Goal: Find specific page/section: Find specific page/section

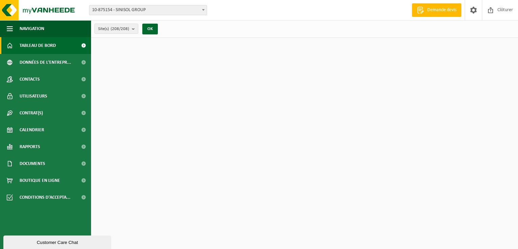
click at [26, 147] on span "Rapports" at bounding box center [30, 146] width 21 height 17
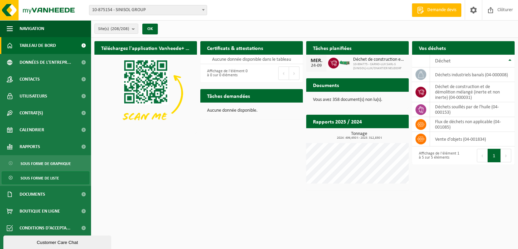
click at [30, 176] on span "Sous forme de liste" at bounding box center [40, 178] width 38 height 13
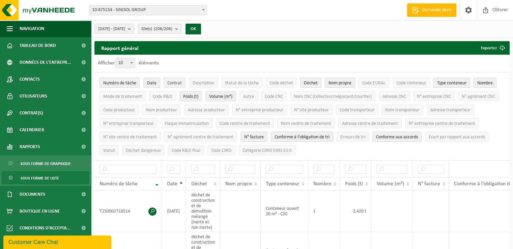
click at [168, 83] on span "Contrat" at bounding box center [174, 83] width 14 height 5
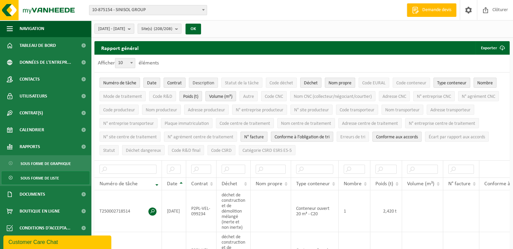
click at [198, 83] on span "Description" at bounding box center [203, 83] width 22 height 5
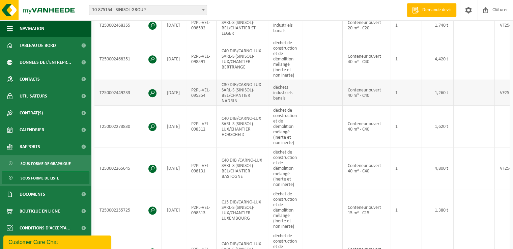
scroll to position [303, 0]
